Goal: Find specific page/section: Find specific page/section

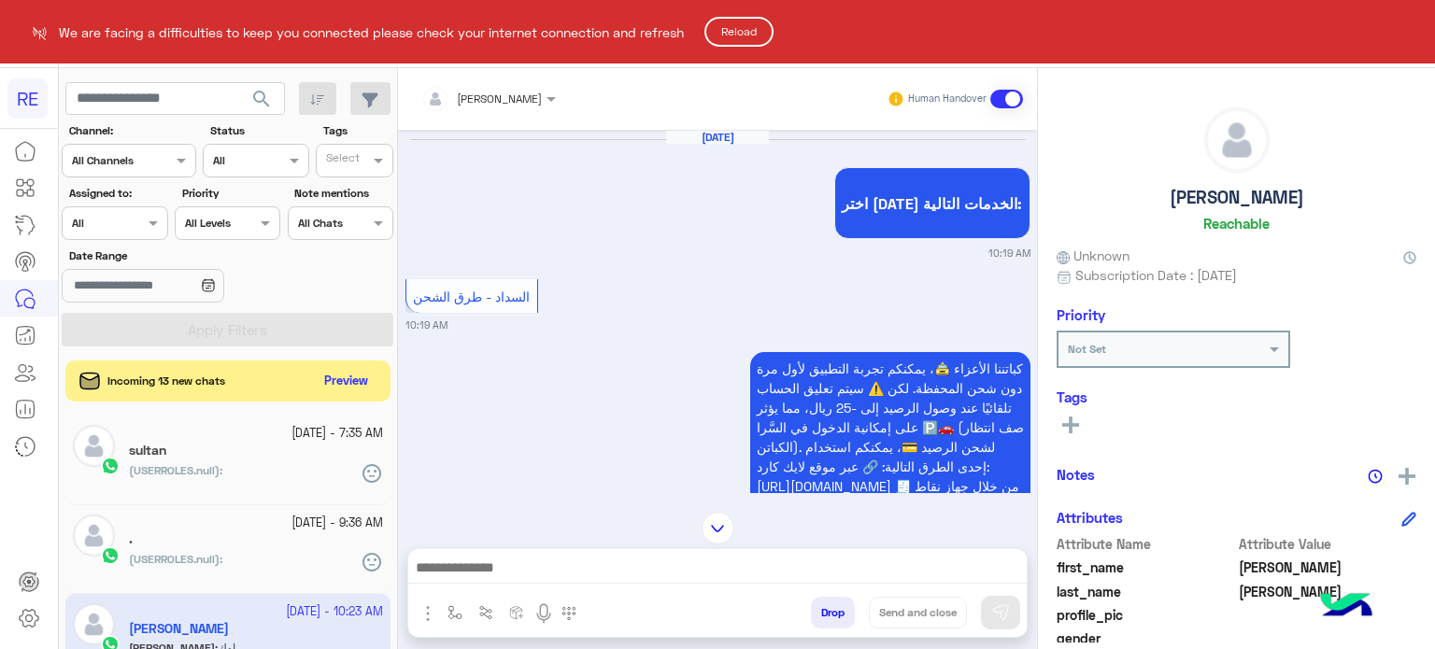
scroll to position [355, 0]
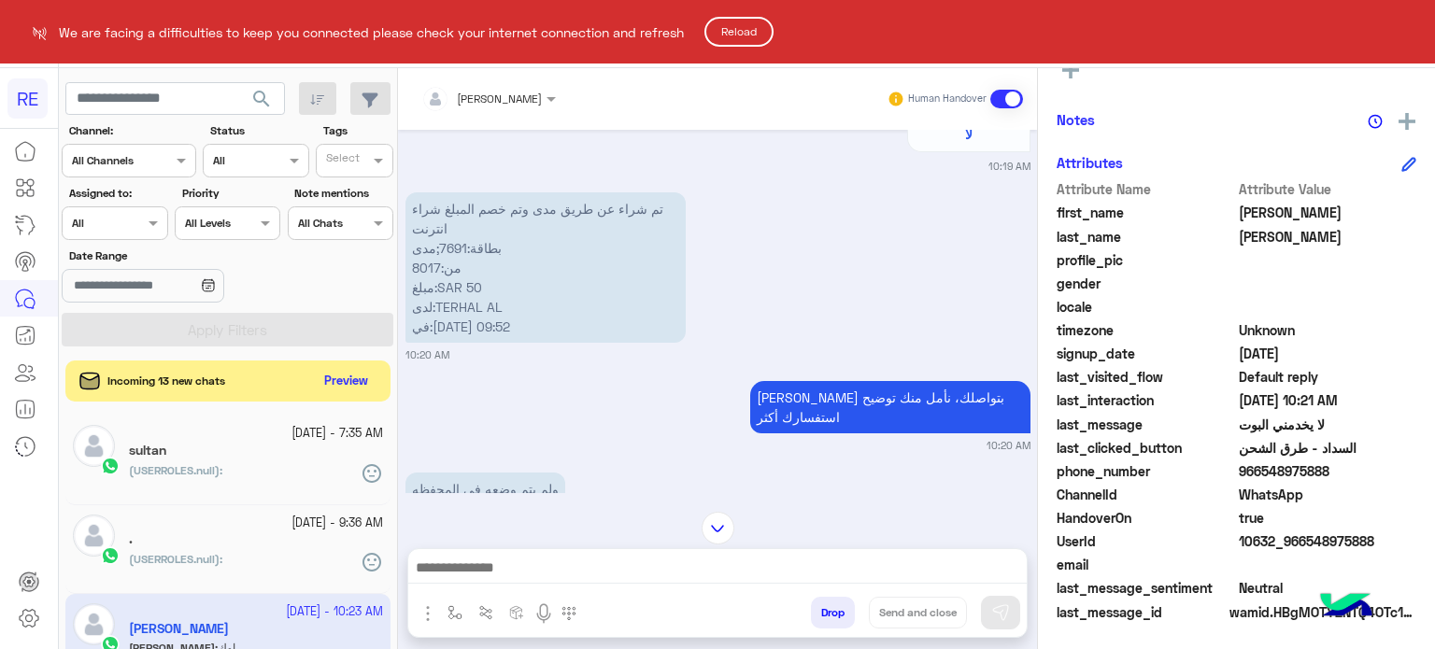
click at [740, 33] on button "Reload" at bounding box center [738, 32] width 69 height 30
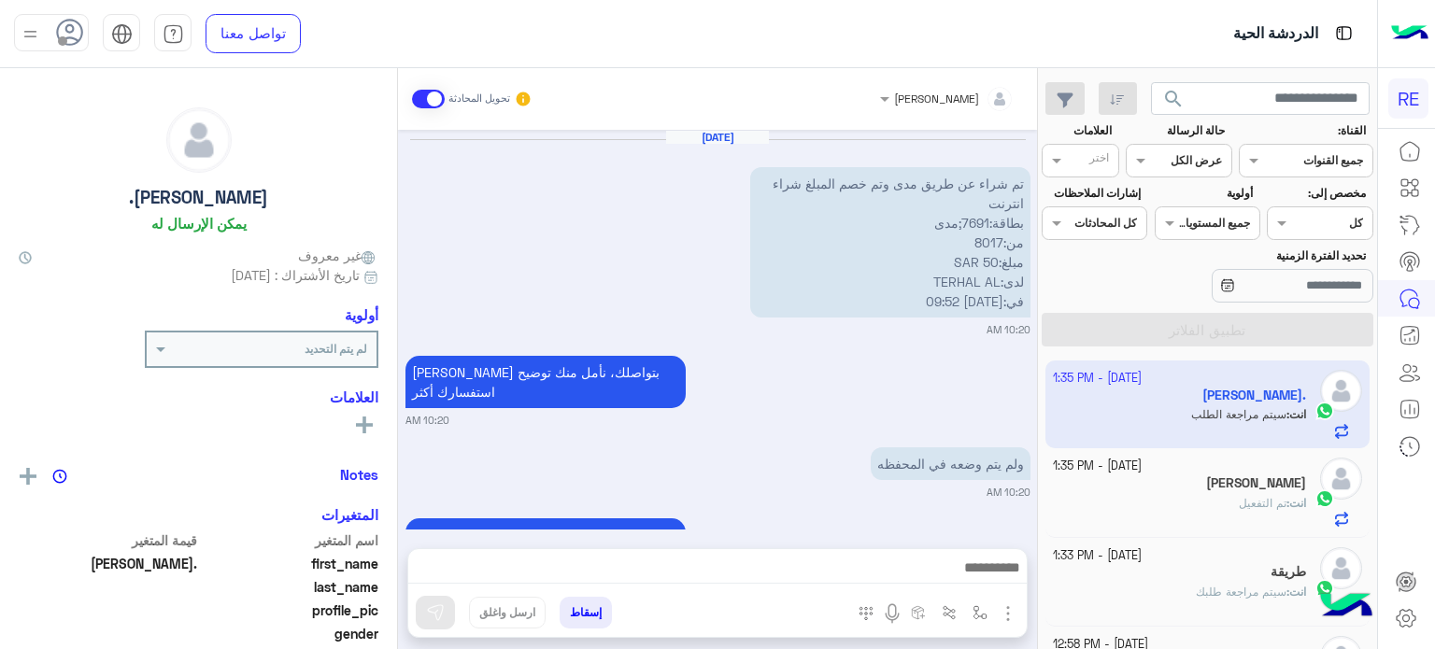
scroll to position [1551, 0]
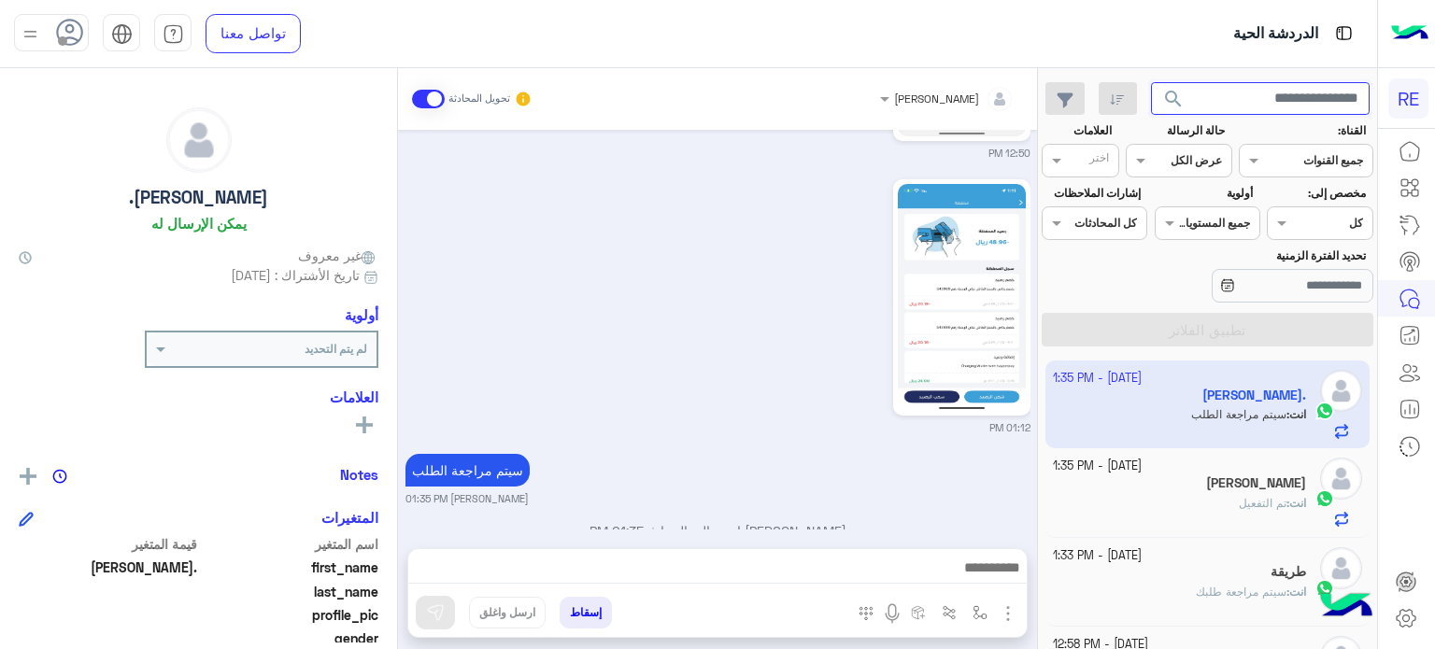
click at [1254, 96] on input "text" at bounding box center [1261, 99] width 220 height 34
type input "*********"
click at [1151, 82] on button "search" at bounding box center [1174, 102] width 46 height 40
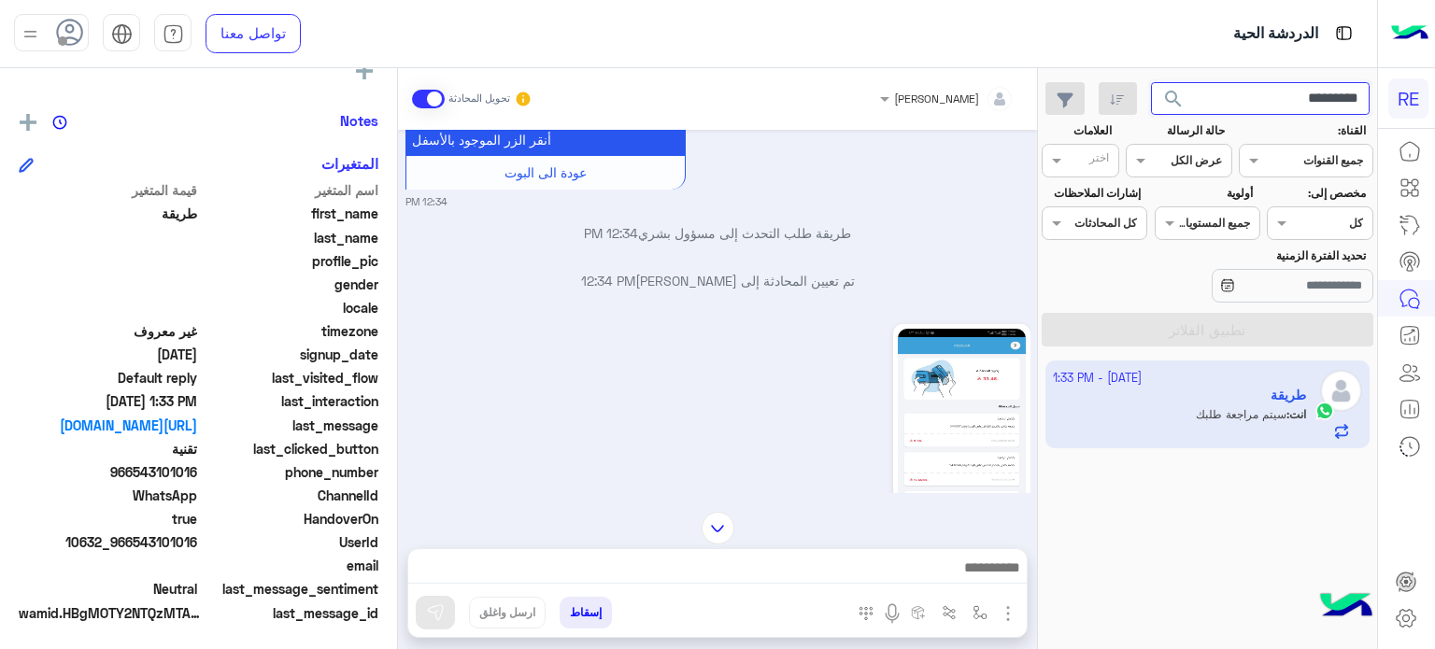
scroll to position [3058, 0]
